Goal: Task Accomplishment & Management: Manage account settings

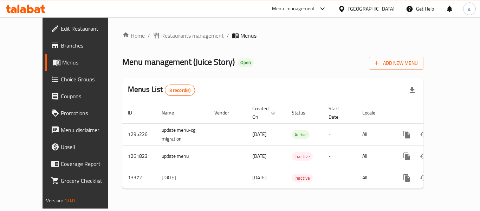
click at [315, 8] on div "Menu-management" at bounding box center [293, 9] width 43 height 8
click at [286, 79] on div "Restaurant-Management" at bounding box center [286, 78] width 55 height 8
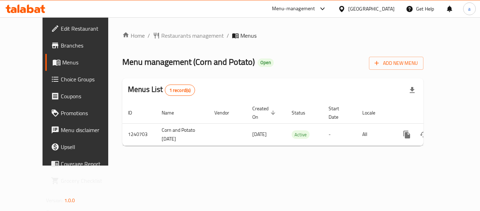
click at [307, 7] on div "Menu-management" at bounding box center [293, 9] width 43 height 8
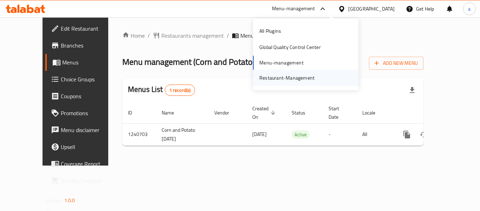
click at [294, 79] on div "Restaurant-Management" at bounding box center [286, 78] width 55 height 8
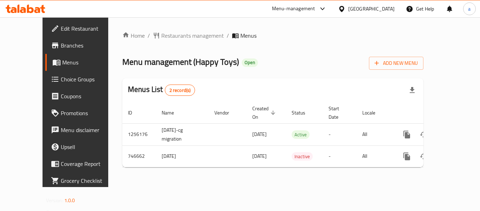
click at [348, 8] on div at bounding box center [343, 9] width 10 height 8
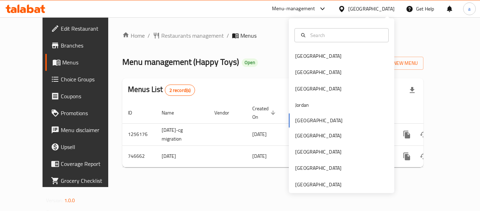
click at [319, 190] on div "Bahrain Egypt Iraq Jordan Kuwait Oman Qatar Saudi Arabia United Arab Emirates" at bounding box center [341, 105] width 105 height 174
click at [323, 187] on div "United Arab Emirates" at bounding box center [318, 184] width 46 height 8
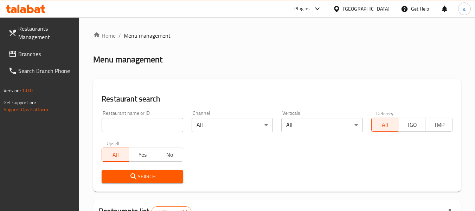
click at [26, 52] on span "Branches" at bounding box center [46, 54] width 56 height 8
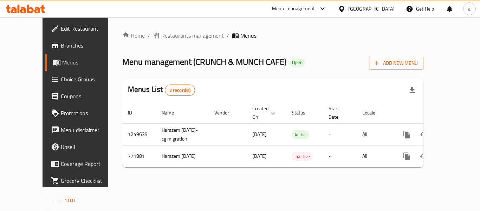
click at [361, 8] on div "United Arab Emirates" at bounding box center [371, 9] width 46 height 8
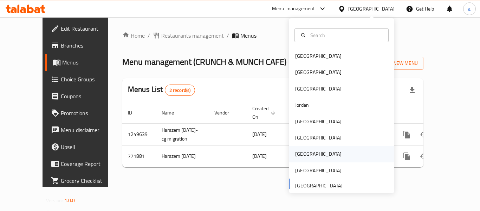
click at [301, 154] on div "[GEOGRAPHIC_DATA]" at bounding box center [318, 154] width 46 height 8
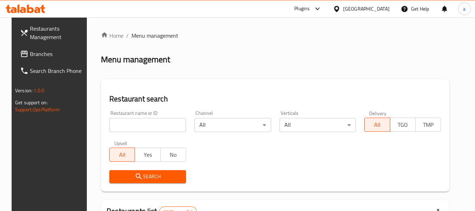
click at [36, 52] on span "Branches" at bounding box center [58, 54] width 56 height 8
drag, startPoint x: 0, startPoint y: 0, endPoint x: 22, endPoint y: 46, distance: 51.1
click at [23, 50] on span "Branches" at bounding box center [54, 54] width 62 height 8
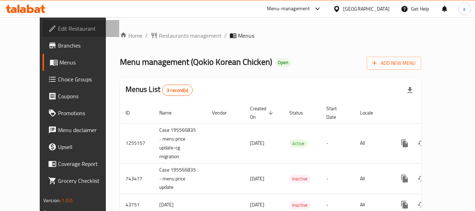
click at [58, 27] on span "Edit Restaurant" at bounding box center [86, 28] width 56 height 8
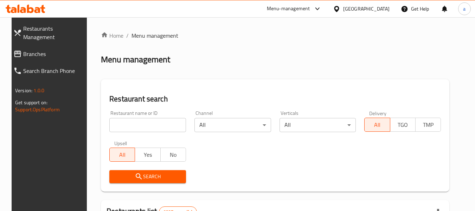
click at [23, 50] on span "Branches" at bounding box center [54, 54] width 62 height 8
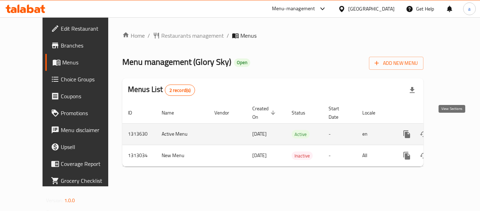
click at [453, 130] on icon "enhanced table" at bounding box center [457, 134] width 8 height 8
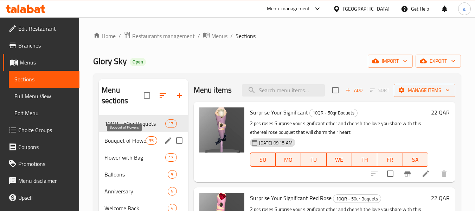
click at [123, 141] on span "Bouquet of Flowers" at bounding box center [124, 140] width 41 height 8
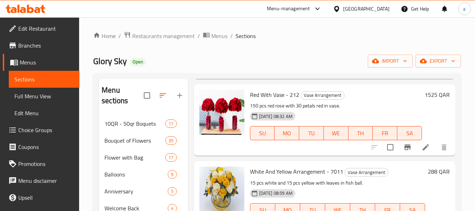
click at [31, 30] on span "Edit Restaurant" at bounding box center [46, 28] width 56 height 8
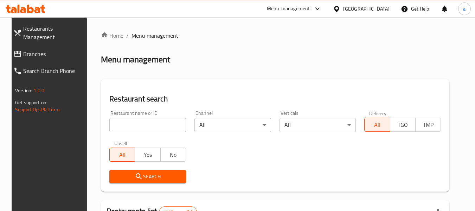
click at [42, 50] on span "Branches" at bounding box center [54, 54] width 62 height 8
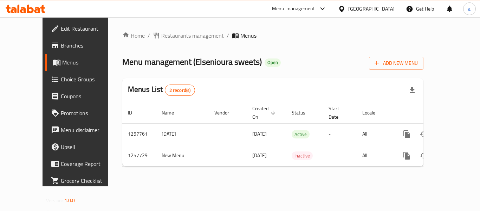
click at [61, 26] on span "Edit Restaurant" at bounding box center [89, 28] width 56 height 8
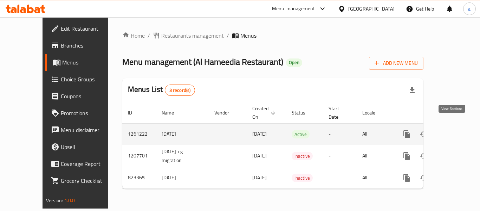
click at [453, 130] on icon "enhanced table" at bounding box center [457, 134] width 8 height 8
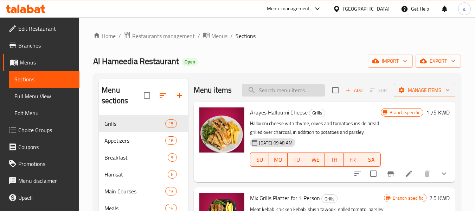
click at [263, 93] on input "search" at bounding box center [283, 90] width 83 height 12
paste input "Meat Fajita Meal"
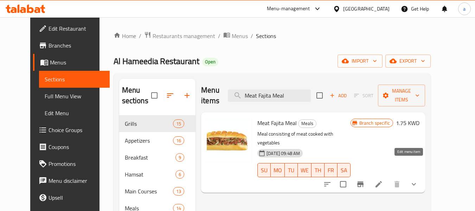
type input "Meat Fajita Meal"
click at [383, 180] on icon at bounding box center [378, 184] width 8 height 8
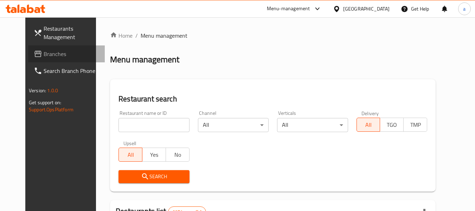
click at [44, 56] on span "Branches" at bounding box center [72, 54] width 56 height 8
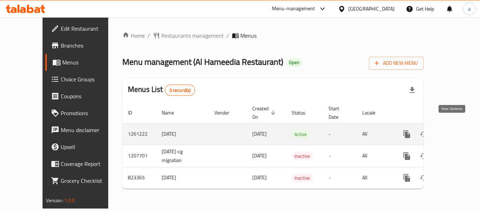
click at [453, 130] on icon "enhanced table" at bounding box center [457, 134] width 8 height 8
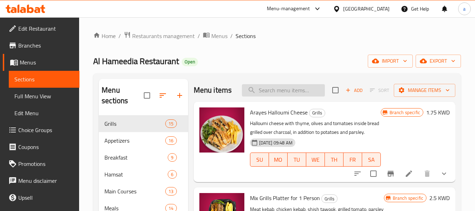
click at [277, 94] on input "search" at bounding box center [283, 90] width 83 height 12
paste input "Meat Fajita Meal"
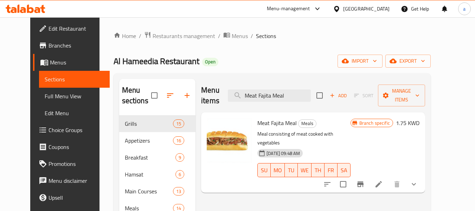
type input "Meat Fajita Meal"
click at [383, 9] on div "Kuwait" at bounding box center [366, 9] width 46 height 8
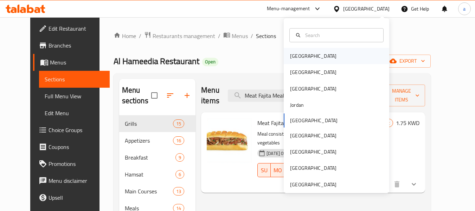
click at [306, 57] on div "[GEOGRAPHIC_DATA]" at bounding box center [313, 56] width 58 height 16
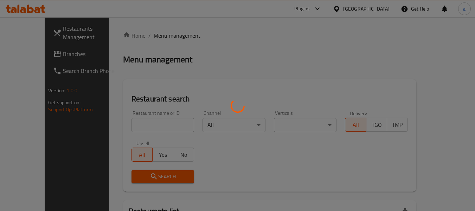
click at [38, 57] on div at bounding box center [237, 105] width 475 height 211
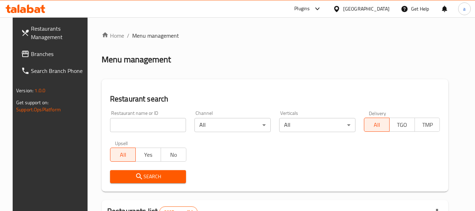
click at [38, 57] on span "Branches" at bounding box center [59, 54] width 56 height 8
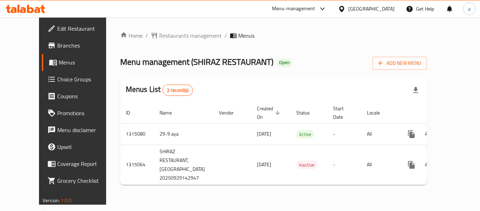
click at [57, 28] on span "Edit Restaurant" at bounding box center [85, 28] width 56 height 8
